Goal: Check status: Check status

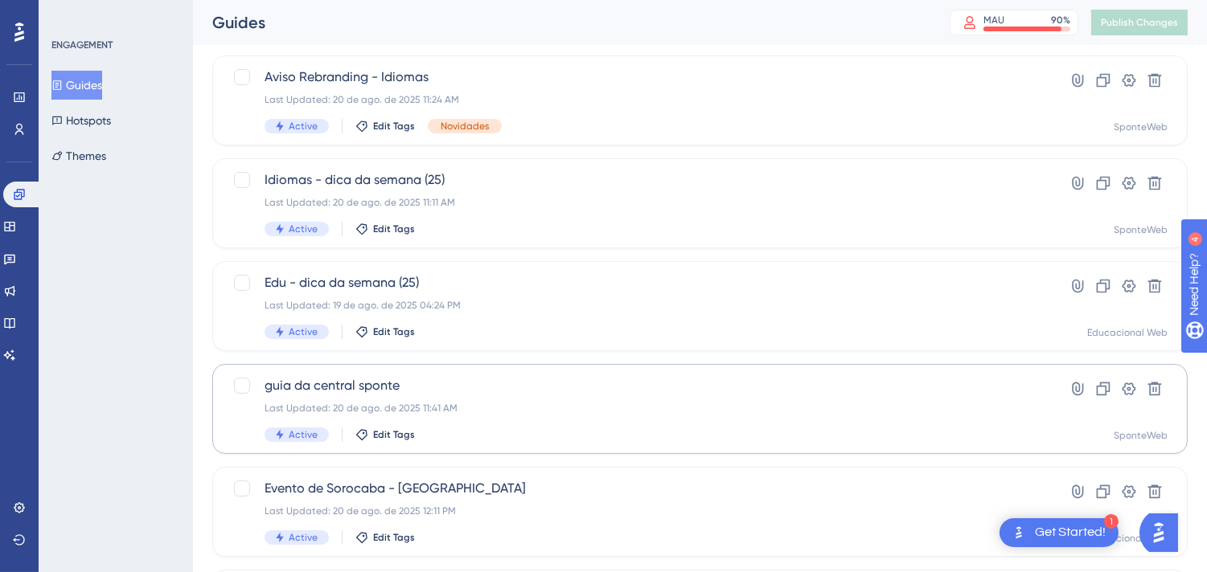
scroll to position [178, 0]
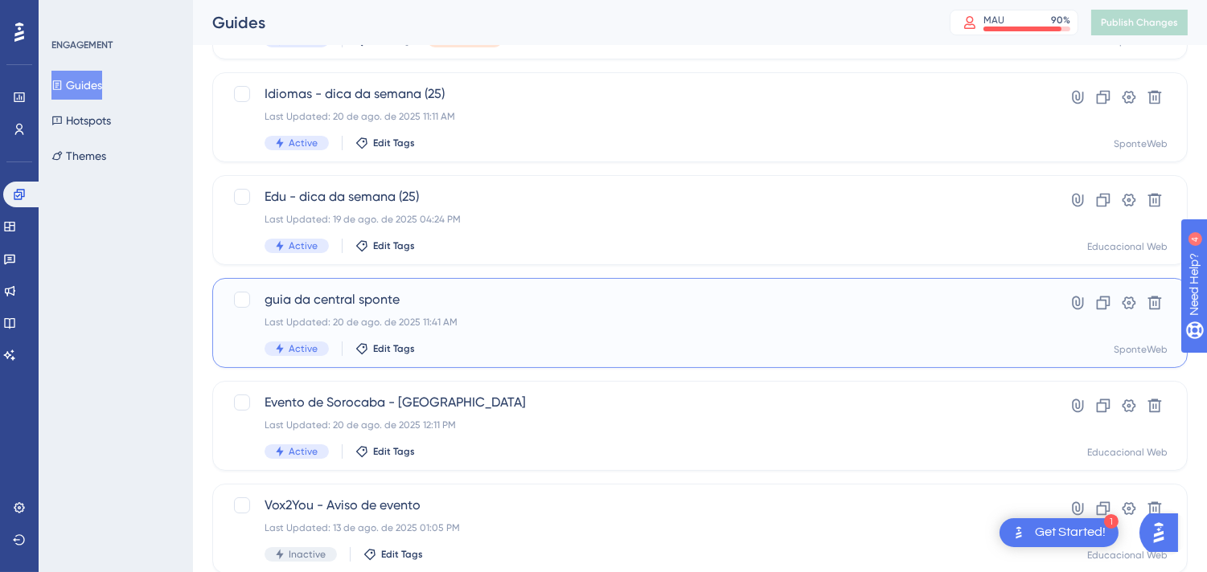
click at [478, 317] on div "Last Updated: 20 de ago. de 2025 11:41 AM" at bounding box center [635, 322] width 742 height 13
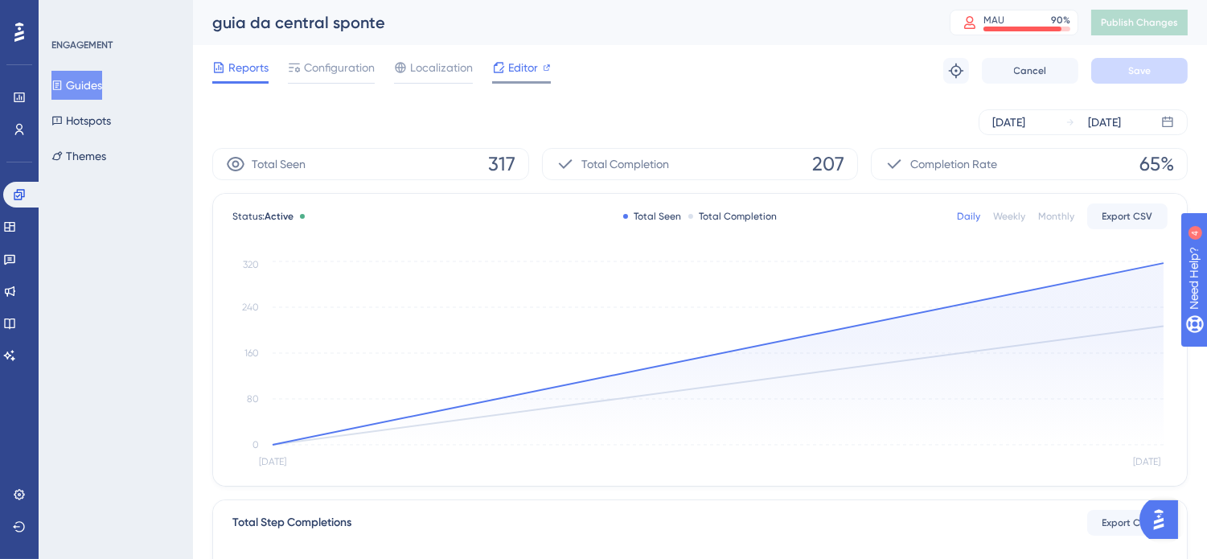
click at [527, 76] on span "Editor" at bounding box center [523, 67] width 30 height 19
